Goal: Task Accomplishment & Management: Manage account settings

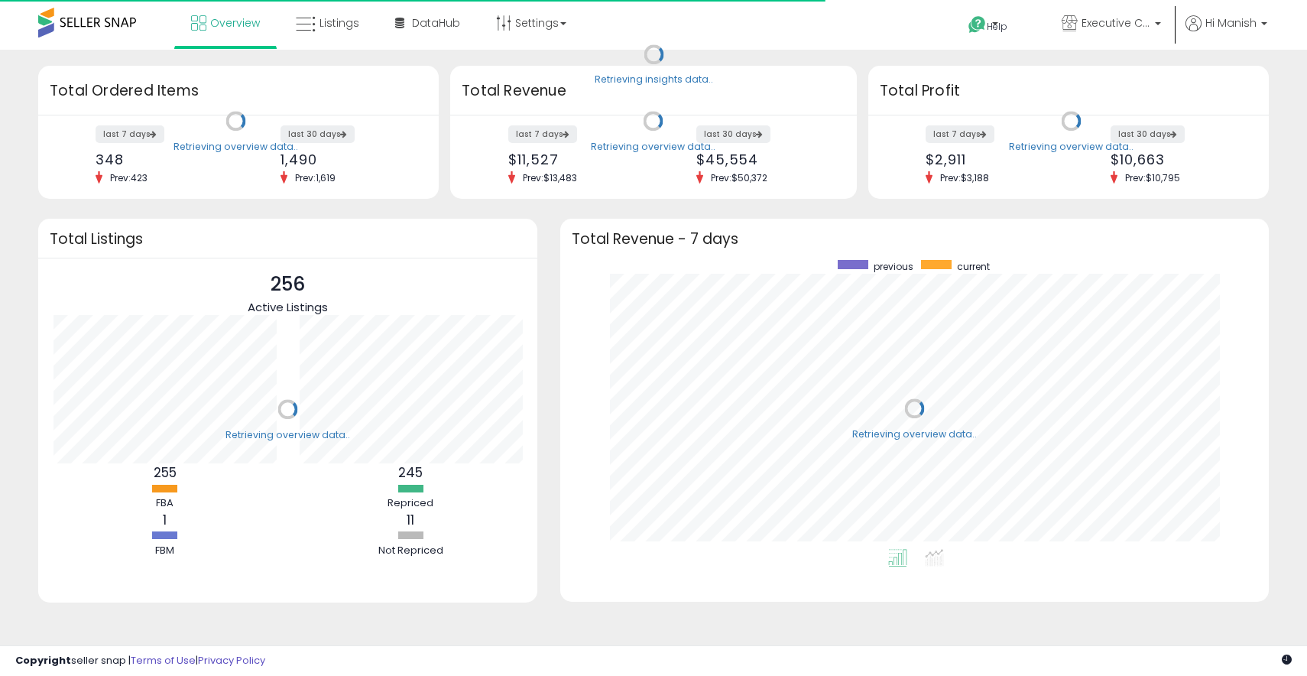
scroll to position [289, 678]
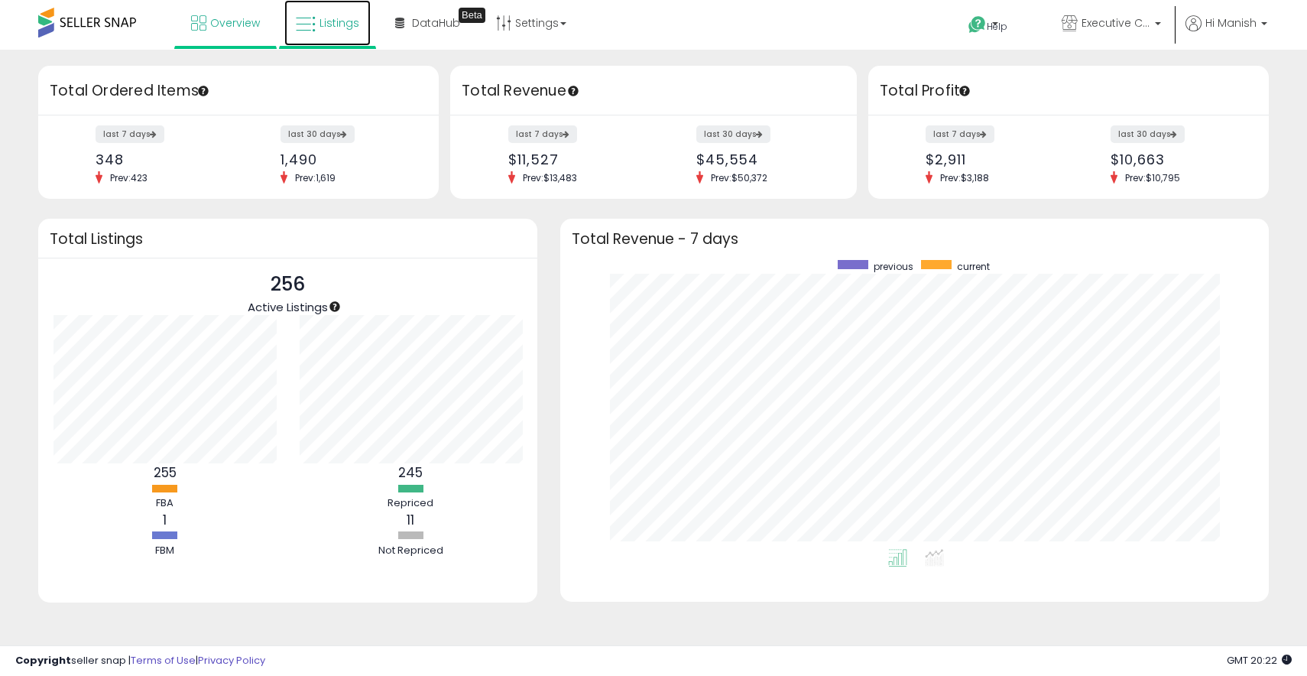
click at [340, 36] on link "Listings" at bounding box center [327, 23] width 86 height 46
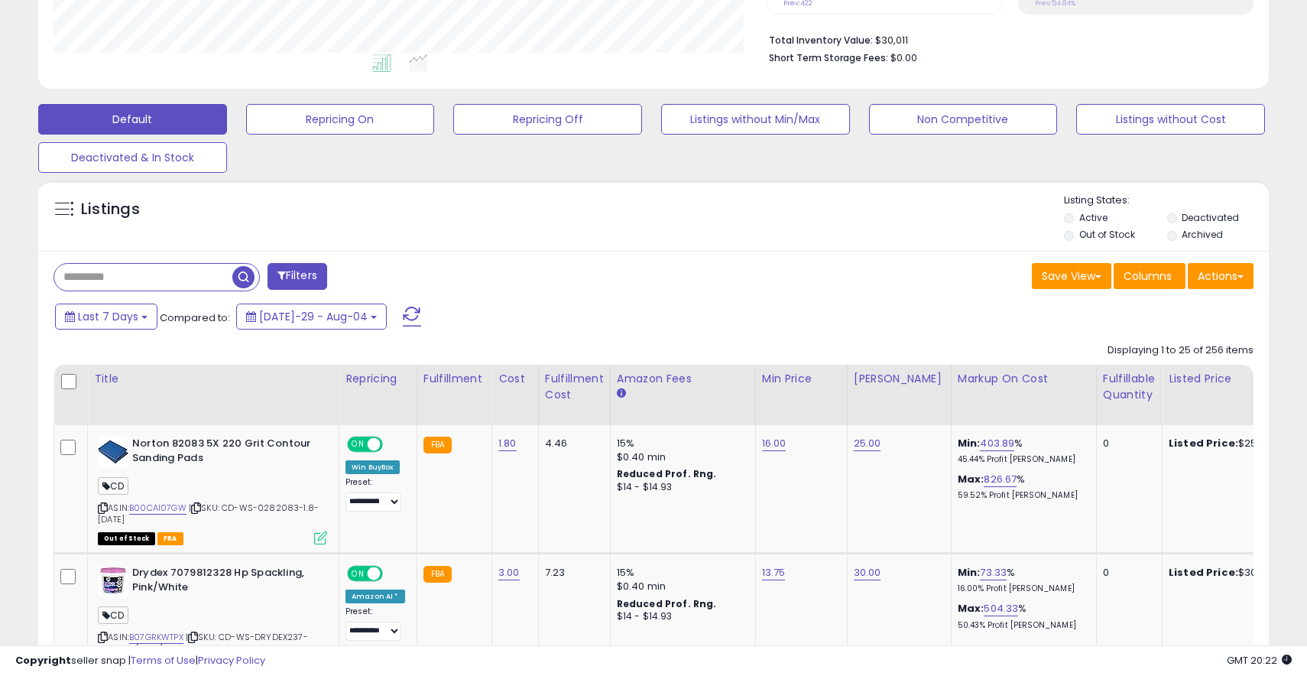
scroll to position [388, 0]
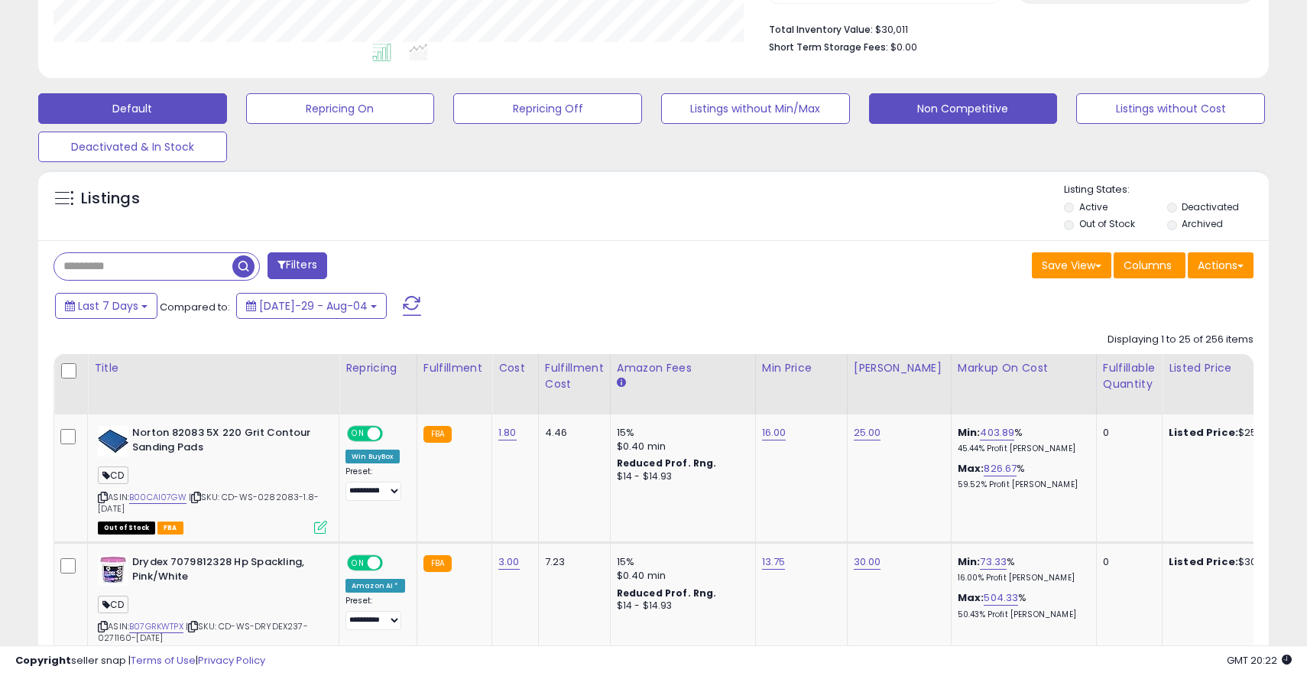
click at [435, 109] on button "Non Competitive" at bounding box center [340, 108] width 189 height 31
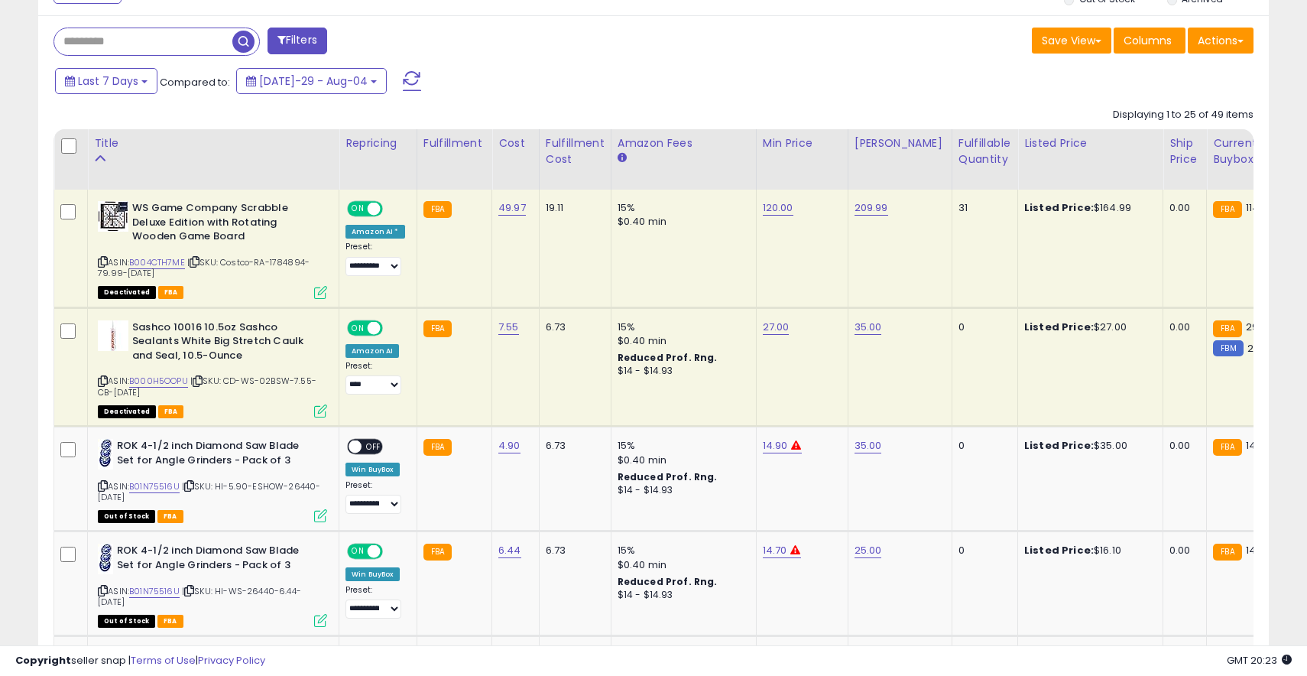
scroll to position [623, 0]
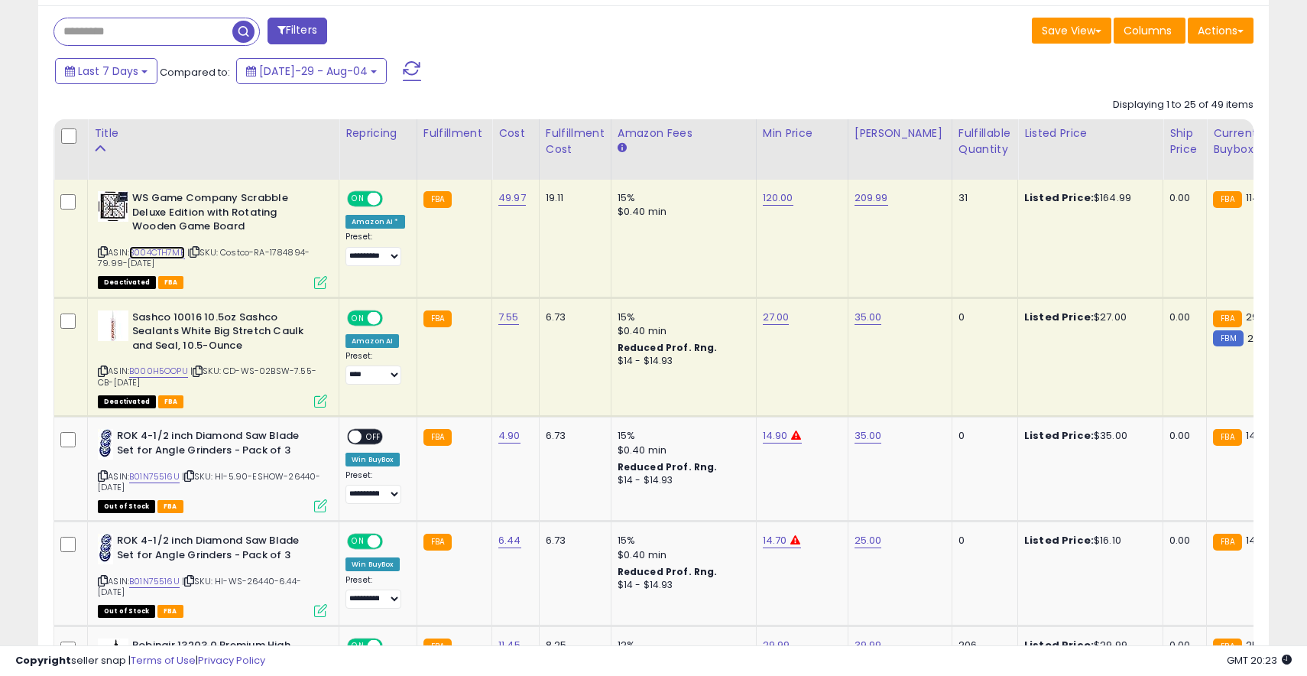
click at [177, 255] on link "B004CTH7ME" at bounding box center [157, 252] width 56 height 13
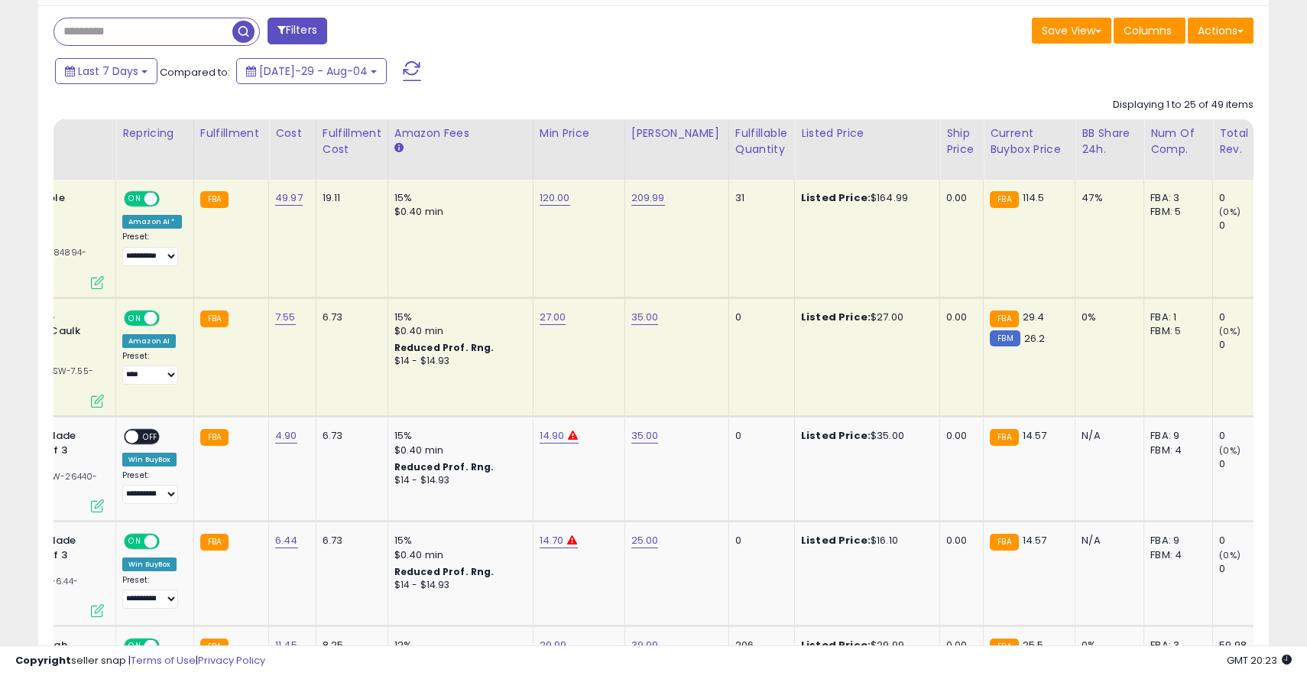
scroll to position [0, 0]
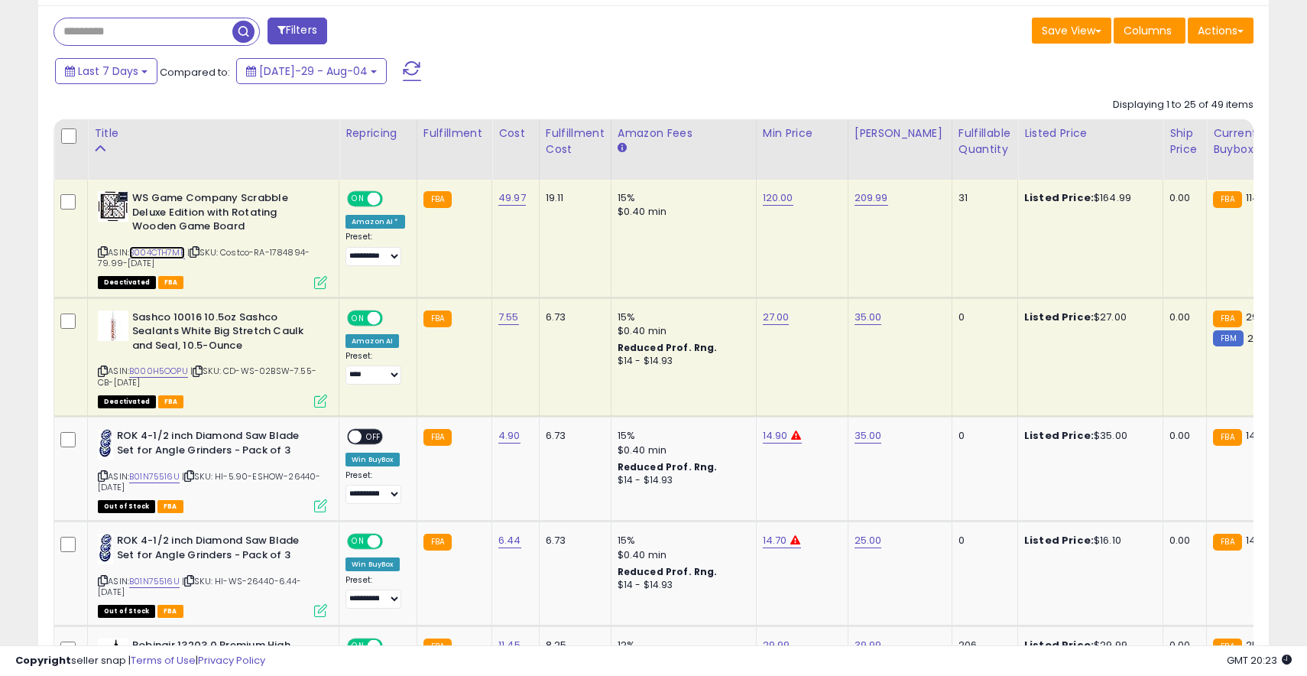
click at [177, 251] on link "B004CTH7ME" at bounding box center [157, 252] width 56 height 13
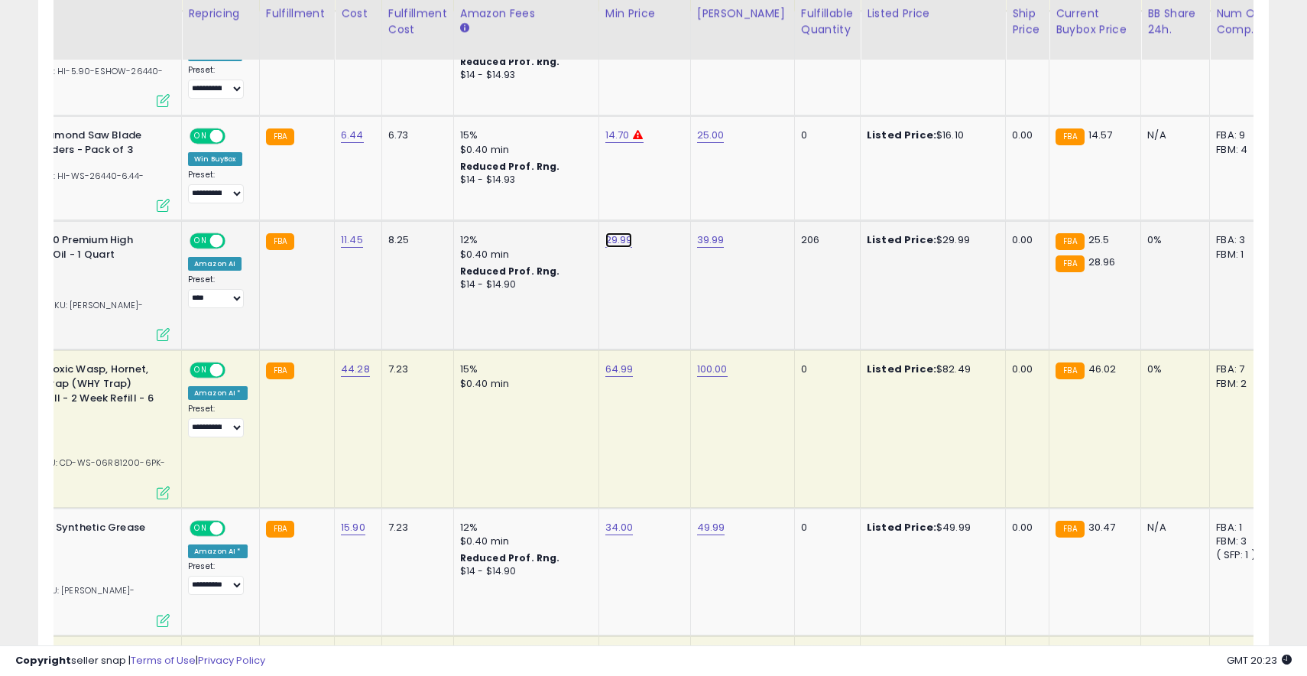
type input "*****"
click button "submit" at bounding box center [660, 202] width 26 height 23
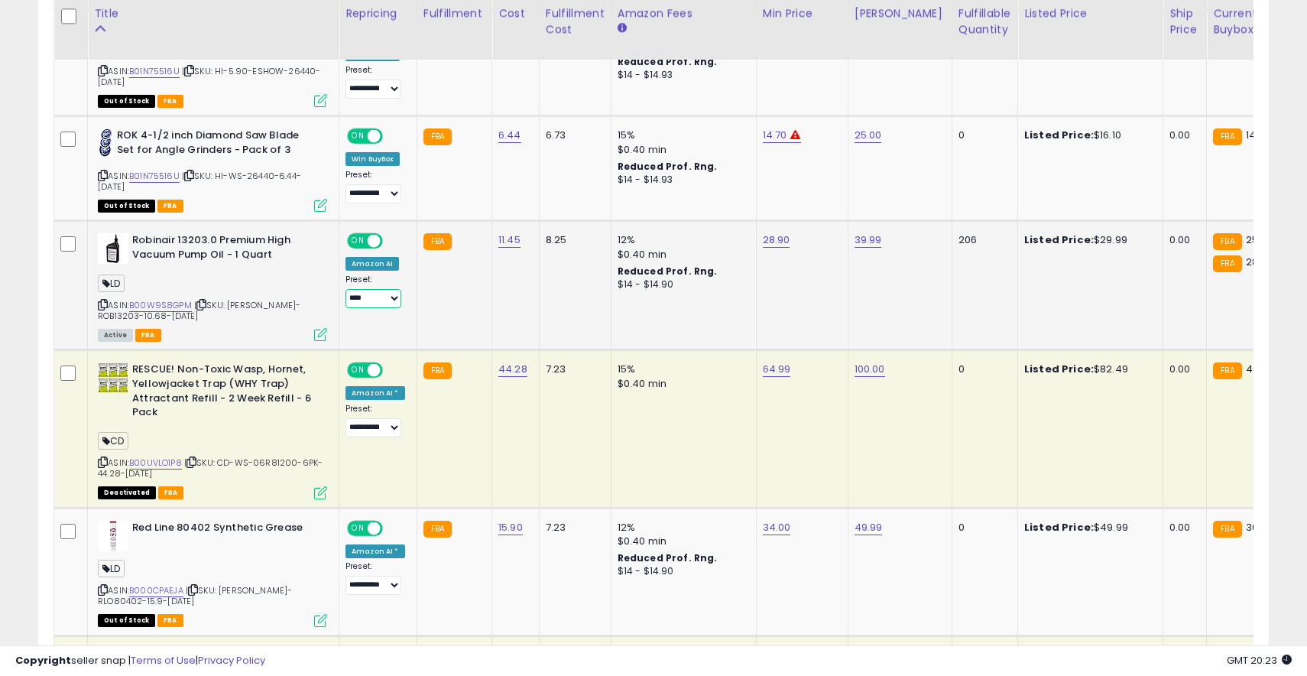
click at [360, 301] on select "**********" at bounding box center [374, 298] width 56 height 19
select select "**********"
click at [346, 289] on select "**********" at bounding box center [374, 298] width 56 height 19
click at [794, 303] on td "28.90" at bounding box center [802, 285] width 92 height 129
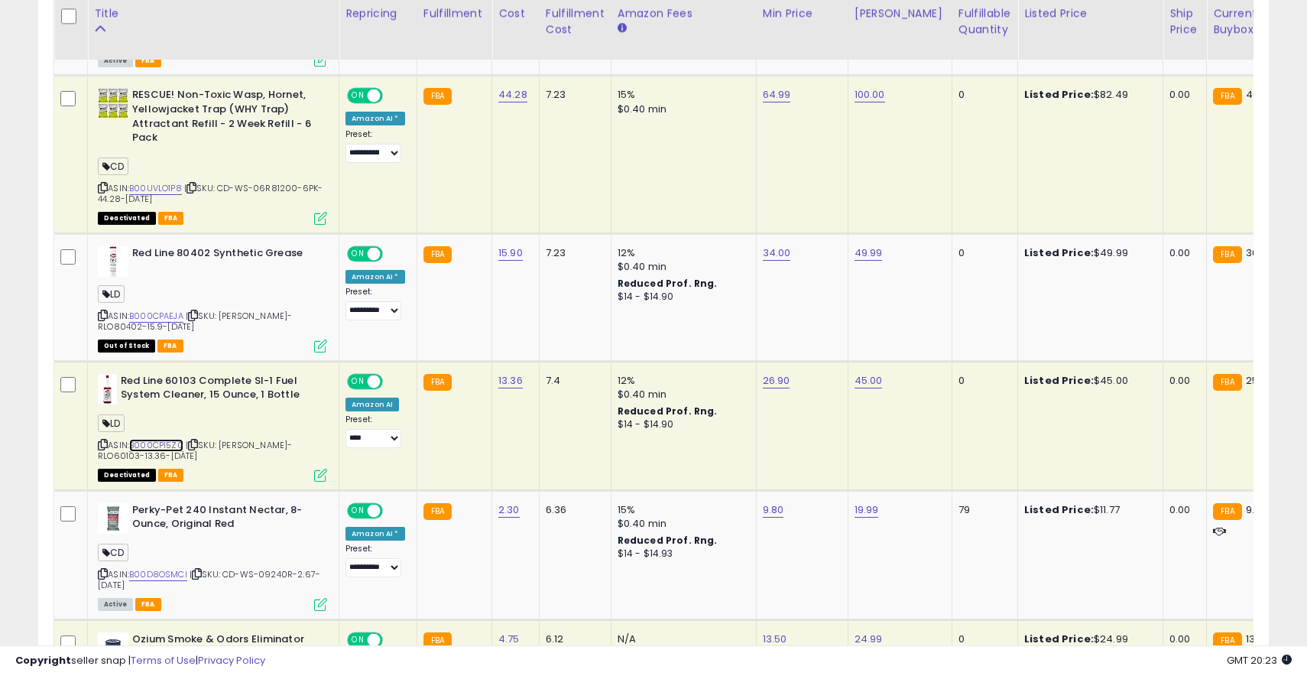
click at [169, 446] on link "B000CPI5Z0" at bounding box center [156, 445] width 54 height 13
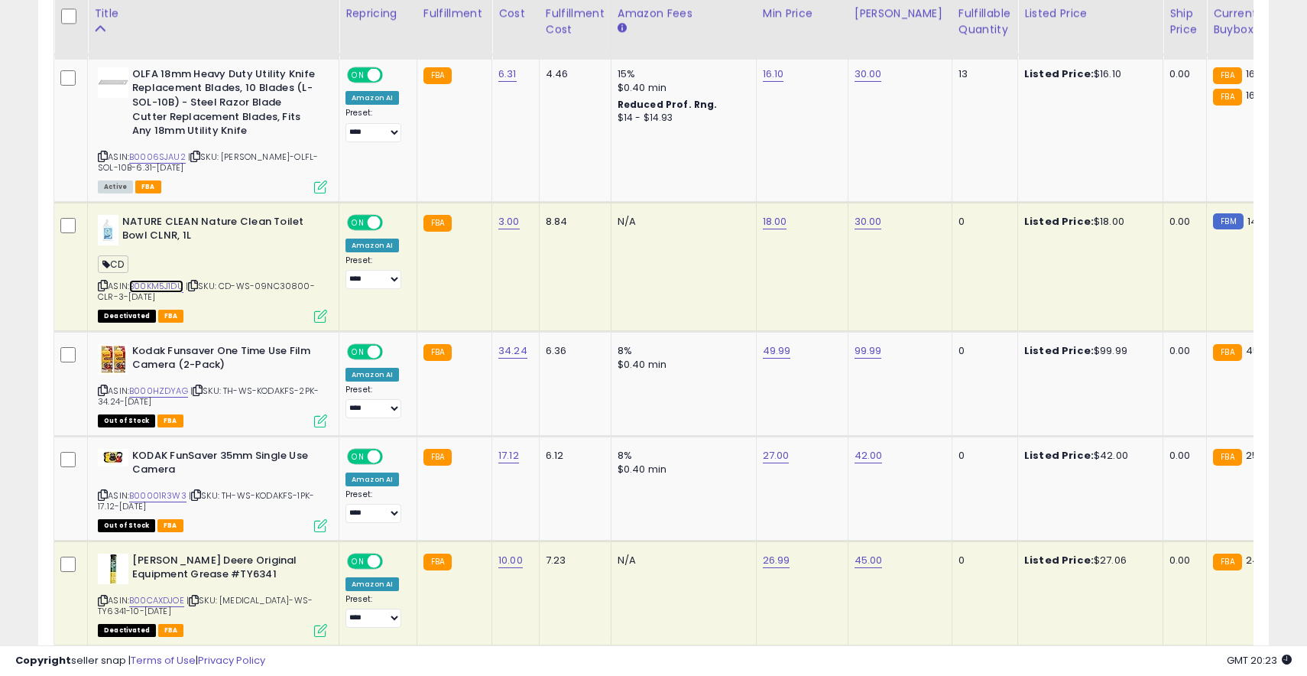
click at [152, 288] on link "B00KM5J1DU" at bounding box center [156, 286] width 54 height 13
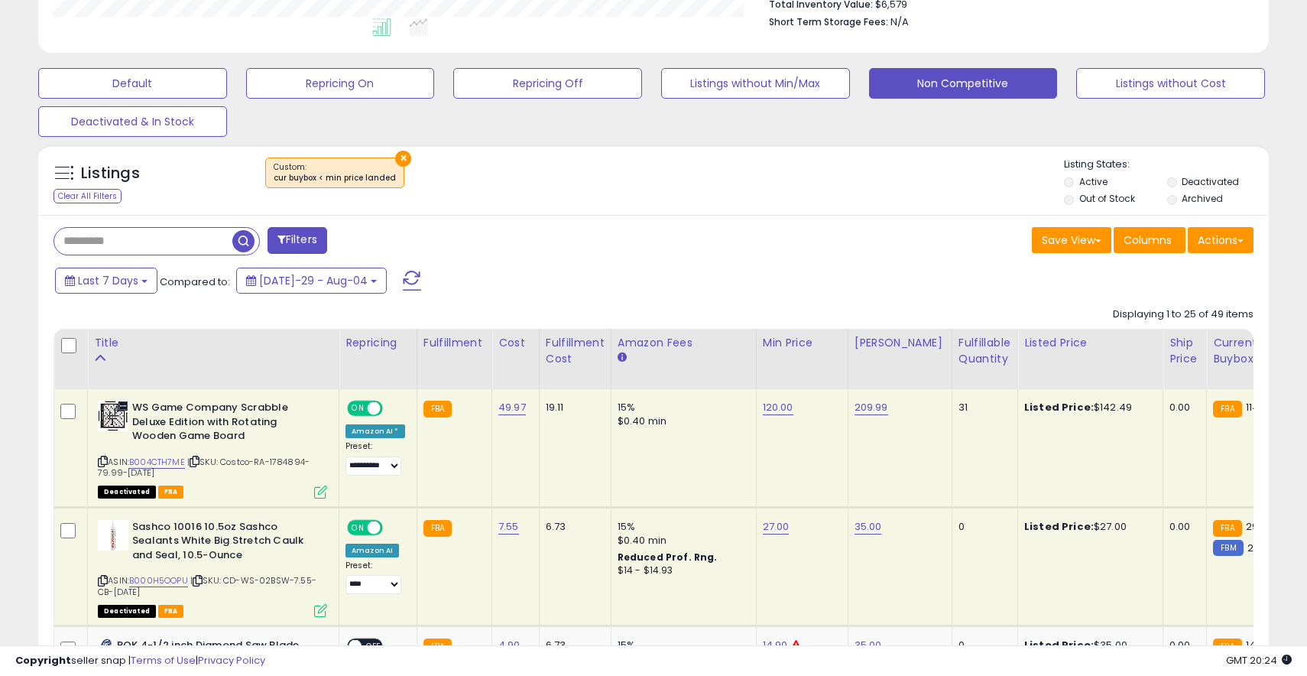
scroll to position [487, 0]
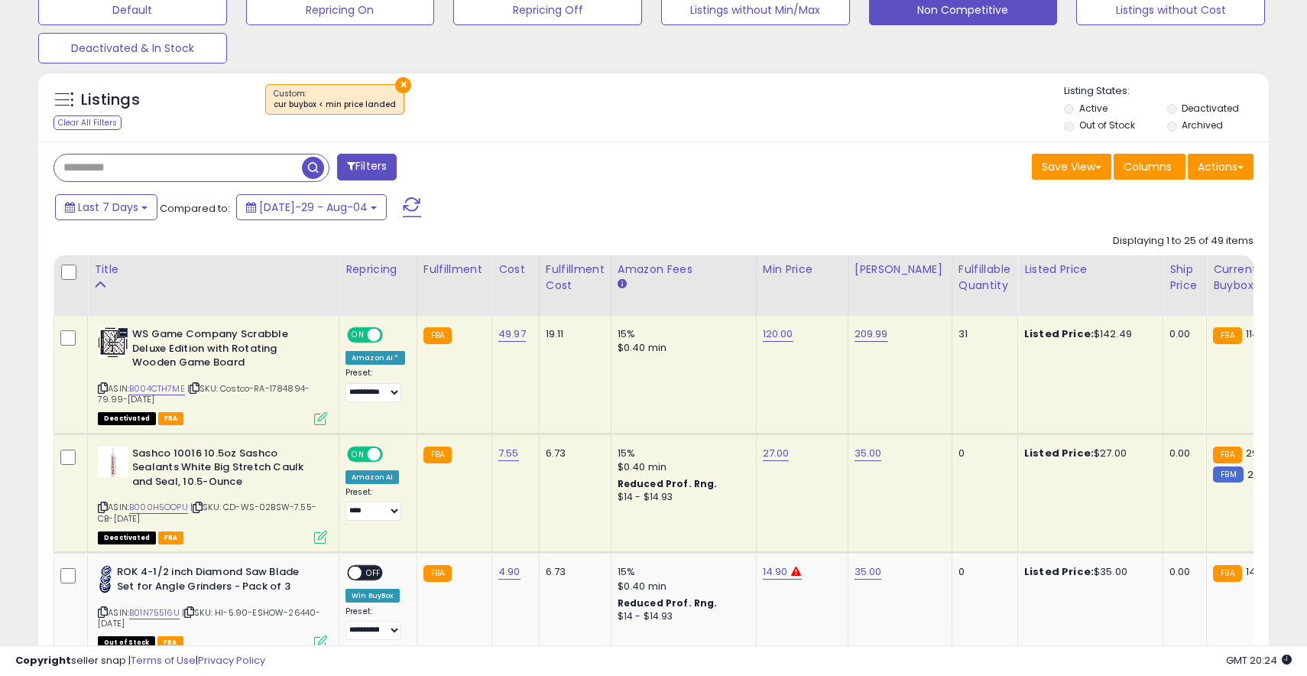
click at [183, 163] on input "text" at bounding box center [178, 167] width 248 height 27
click at [326, 167] on input "text" at bounding box center [202, 167] width 296 height 27
click at [674, 203] on div "Last 7 Days Compared to: Jul-29 - Aug-04" at bounding box center [501, 209] width 901 height 34
click at [289, 161] on input "text" at bounding box center [202, 167] width 296 height 27
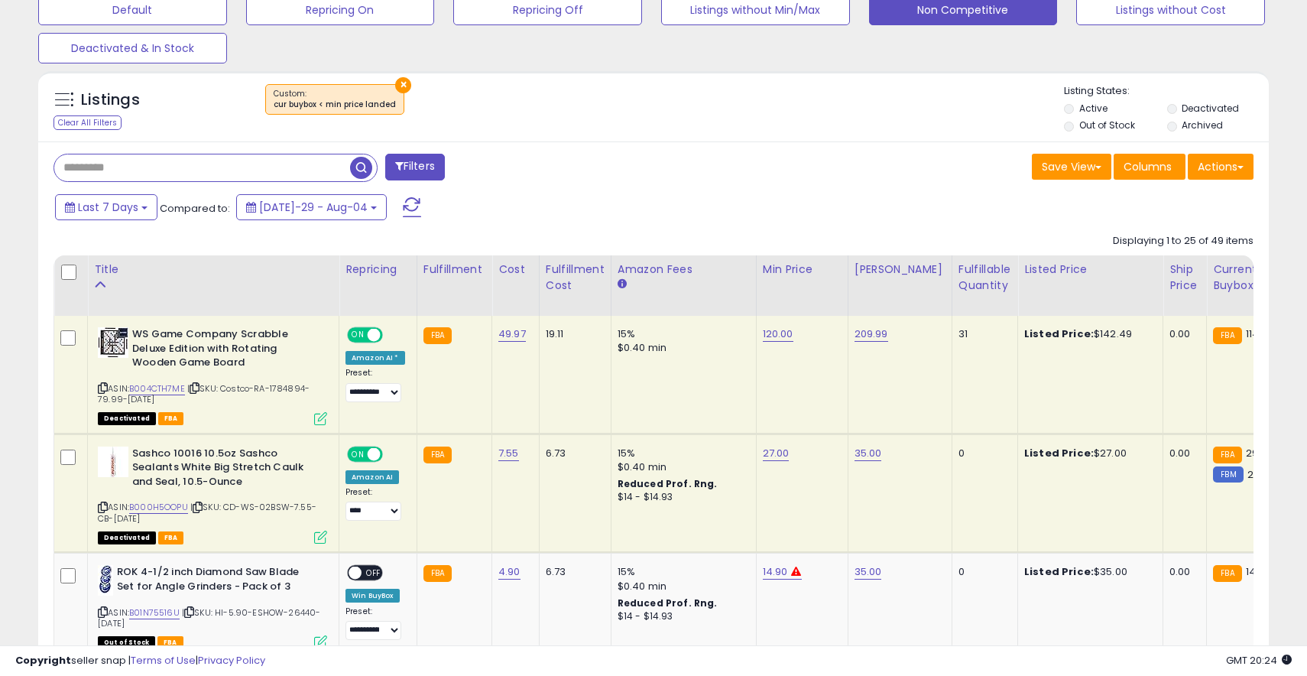
click at [657, 174] on div "Save View Save As New View Update Current View Columns Actions Import Export Vi…" at bounding box center [960, 169] width 612 height 30
click at [866, 180] on div "Save View Save As New View Update Current View Columns Actions Import Export Vi…" at bounding box center [960, 169] width 612 height 30
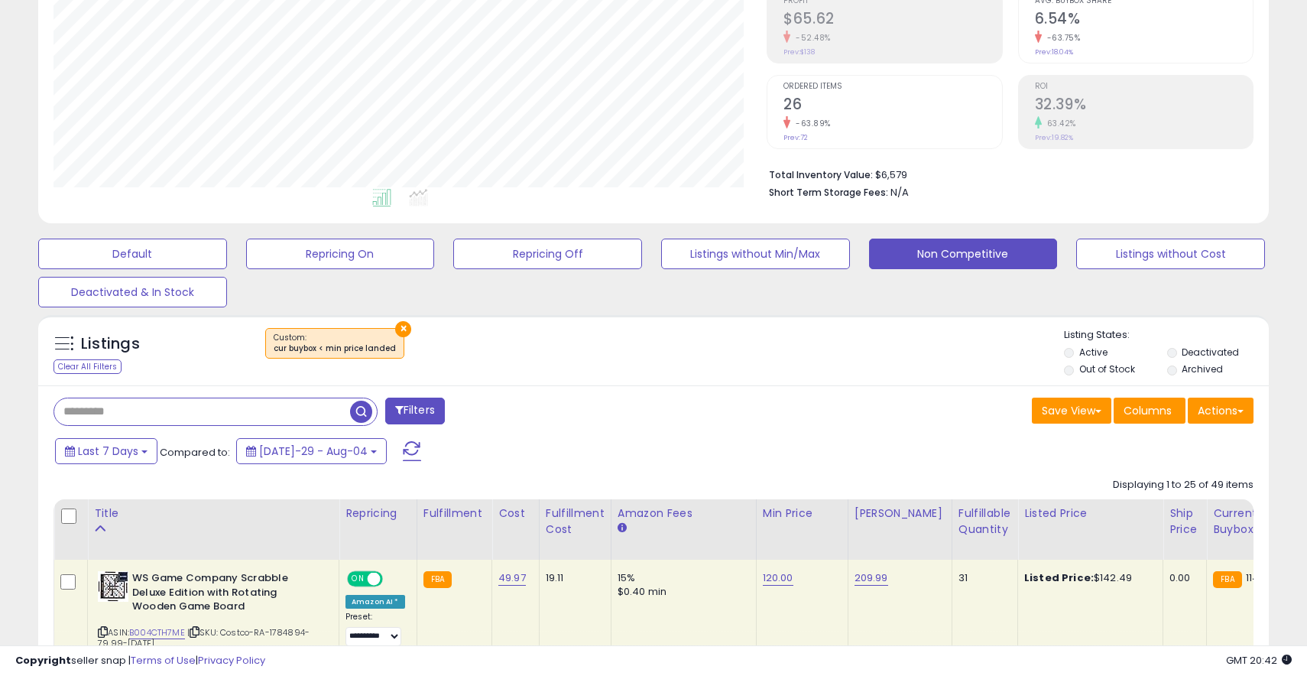
scroll to position [296, 0]
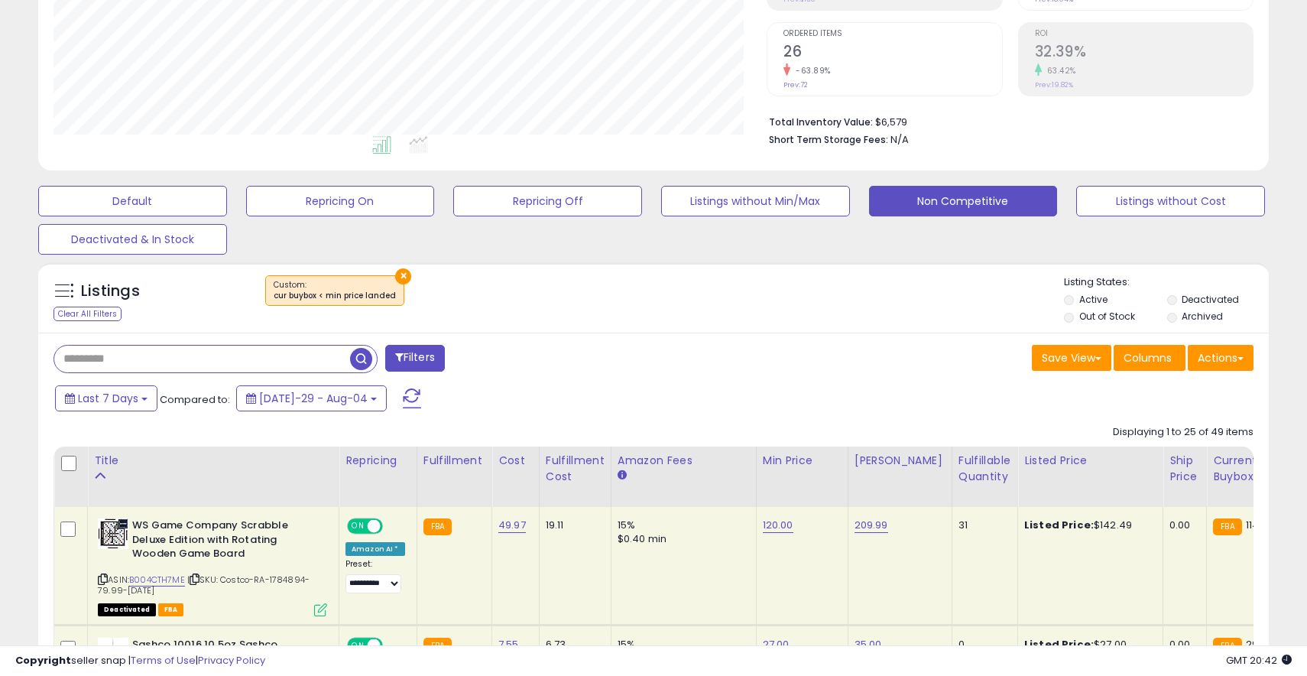
click at [278, 358] on input "text" at bounding box center [202, 359] width 296 height 27
type input "****"
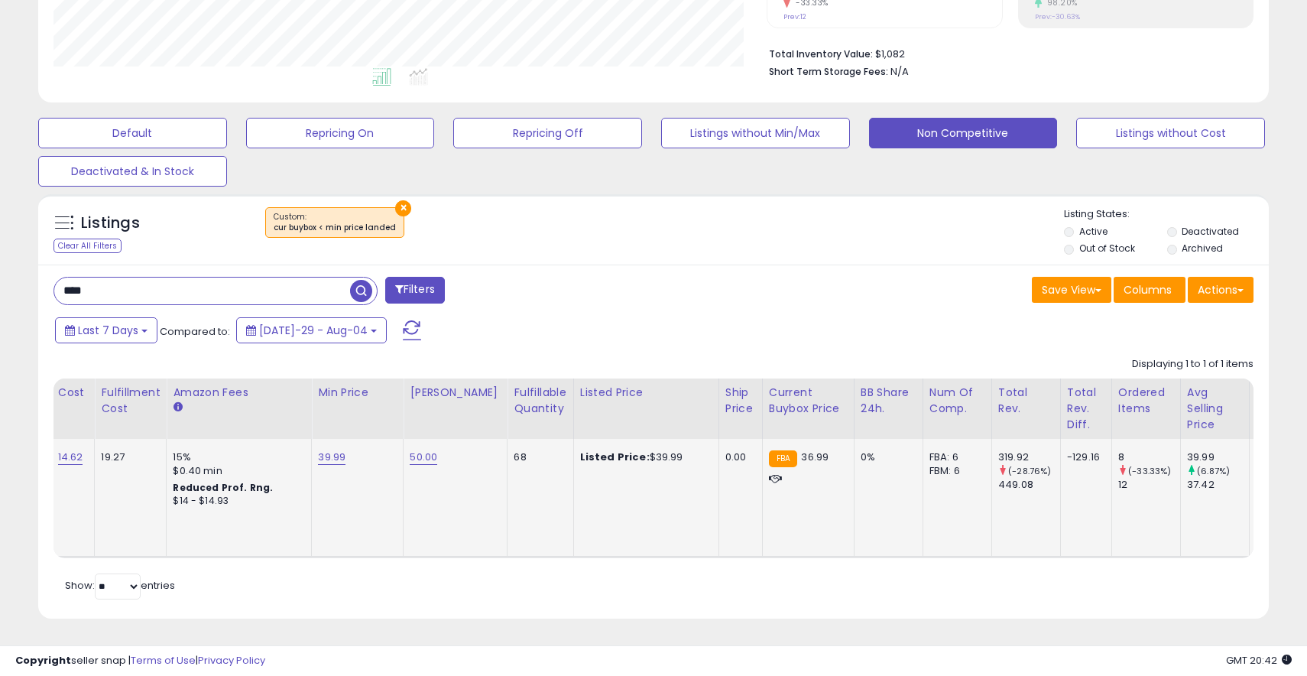
scroll to position [0, 0]
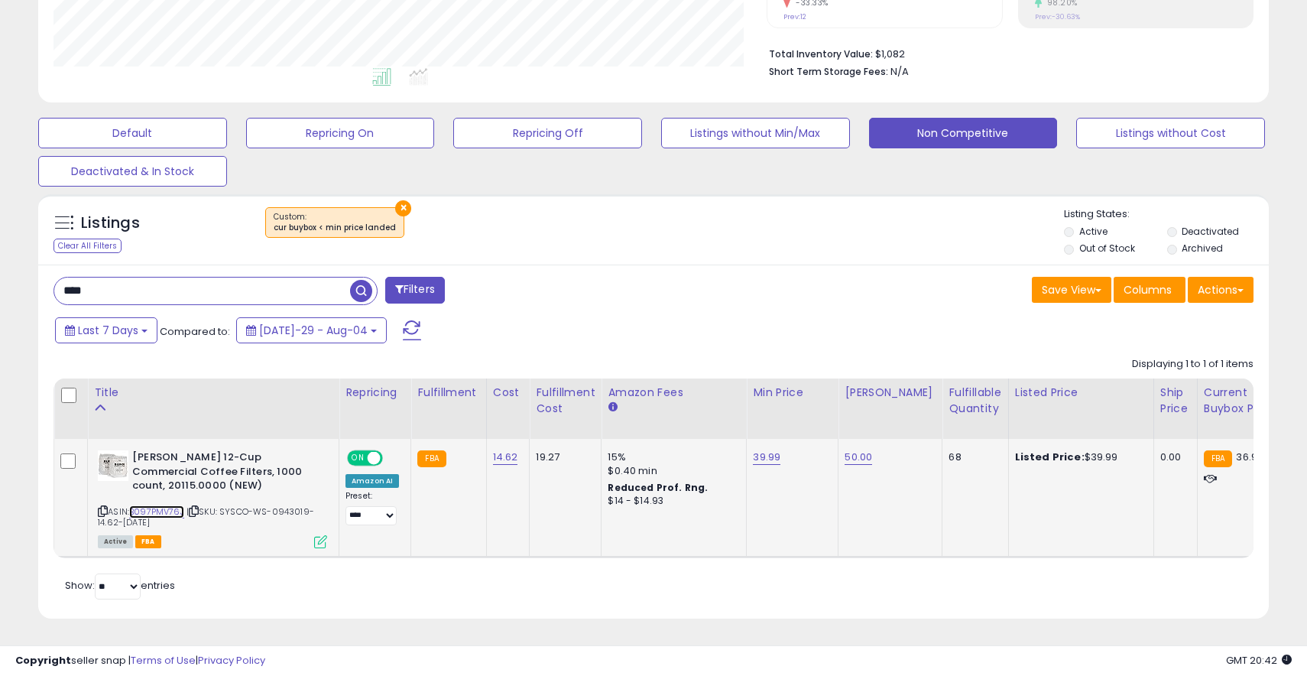
click at [167, 508] on link "B097PMV76J" at bounding box center [156, 511] width 55 height 13
click at [1002, 303] on div "Save View Save As New View Update Current View Columns Actions Import Export Vi…" at bounding box center [960, 292] width 612 height 30
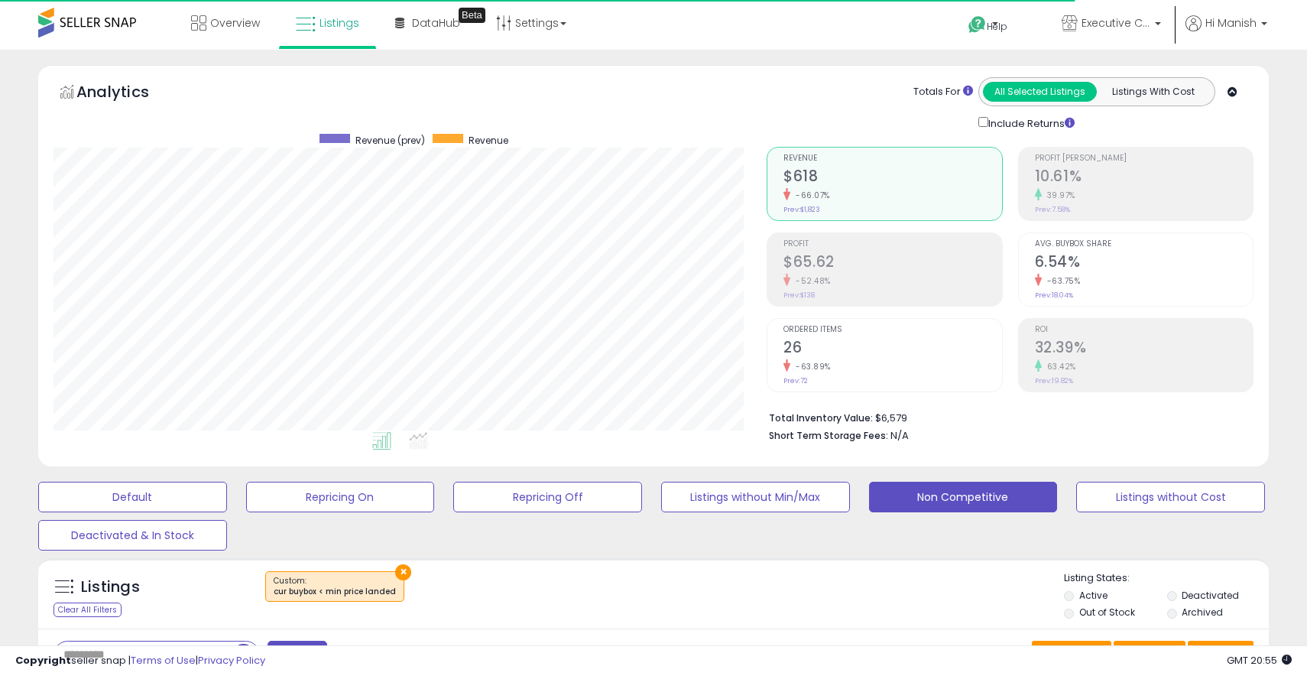
scroll to position [313, 713]
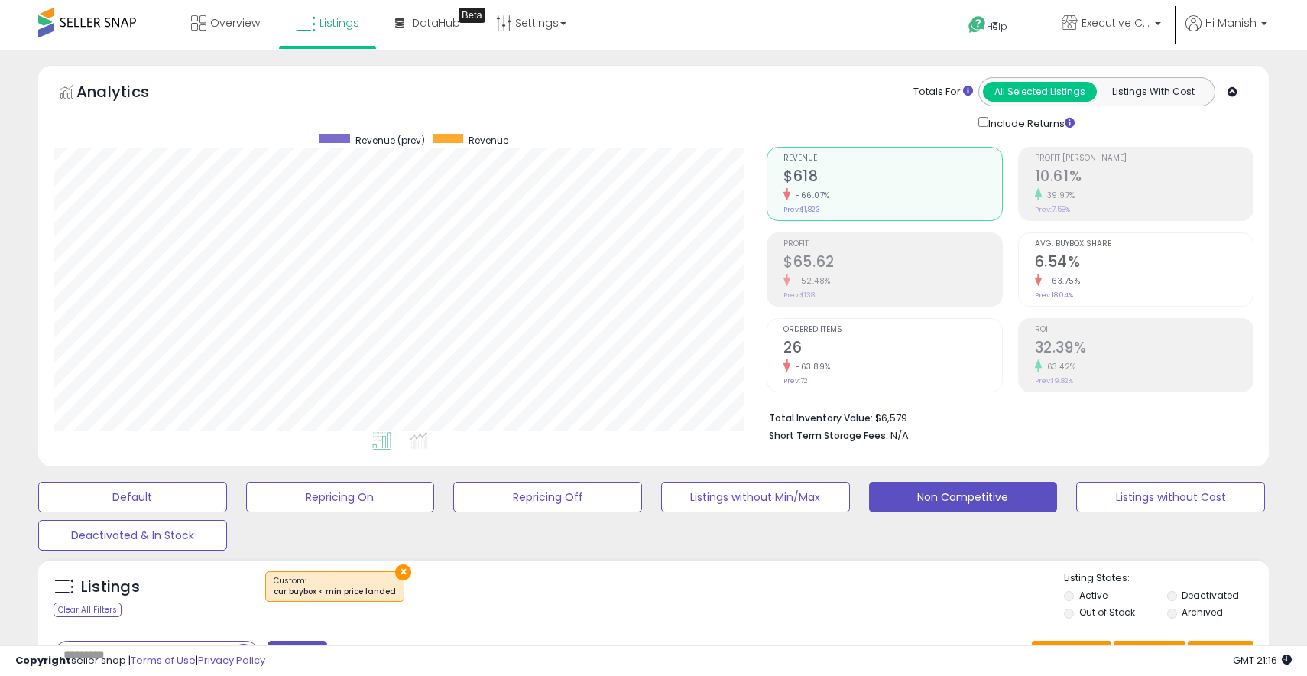
click at [775, 75] on div "Analytics Totals For All Selected Listings Listings With Cost Include Returns" at bounding box center [653, 265] width 1231 height 401
